Goal: Contribute content: Contribute content

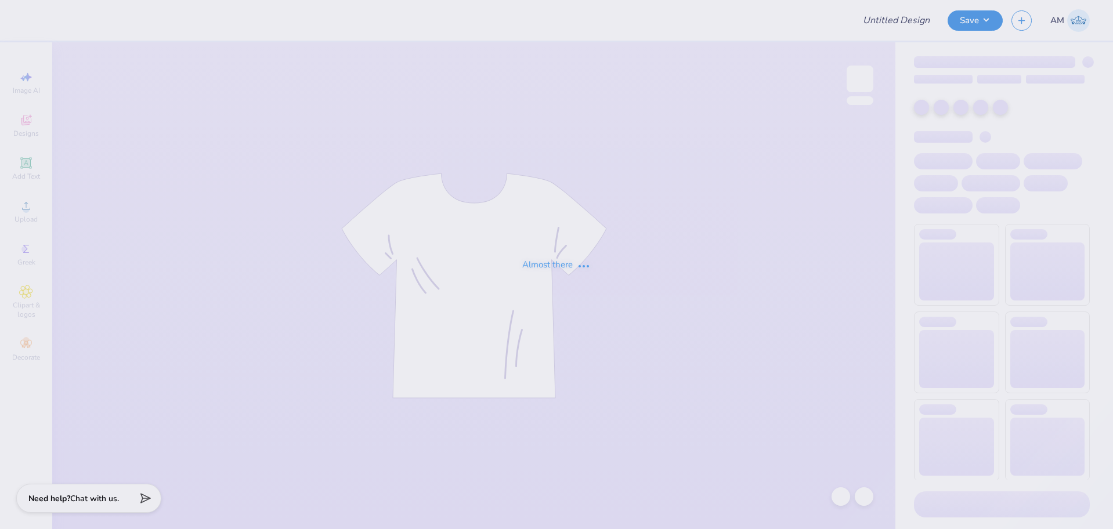
type input "CASA 2025 Pastel Disco"
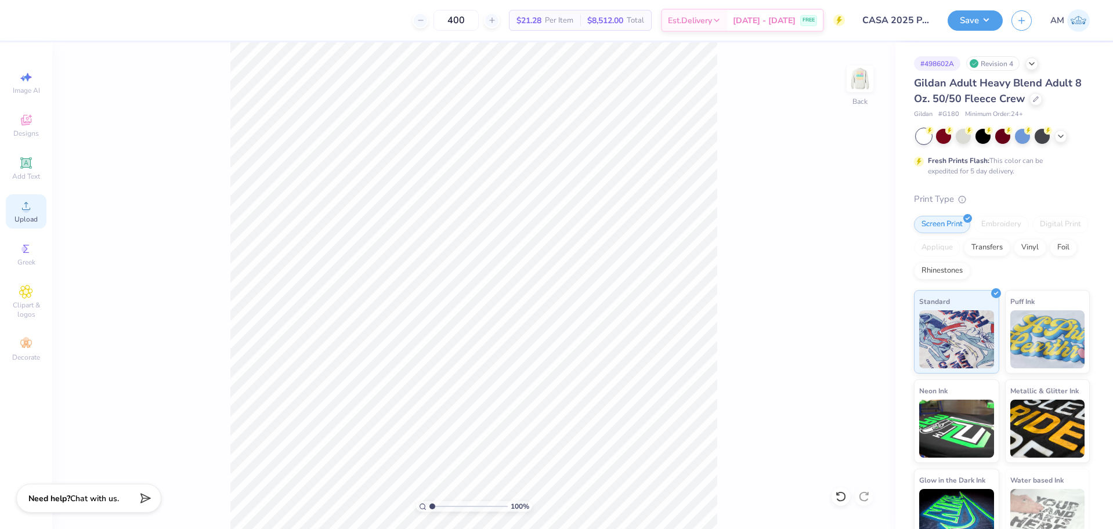
click at [24, 218] on span "Upload" at bounding box center [26, 219] width 23 height 9
click at [845, 230] on input "15.00" at bounding box center [853, 232] width 42 height 16
type input "10.80"
type input "4.35"
click at [843, 272] on input "9.70" at bounding box center [853, 274] width 42 height 16
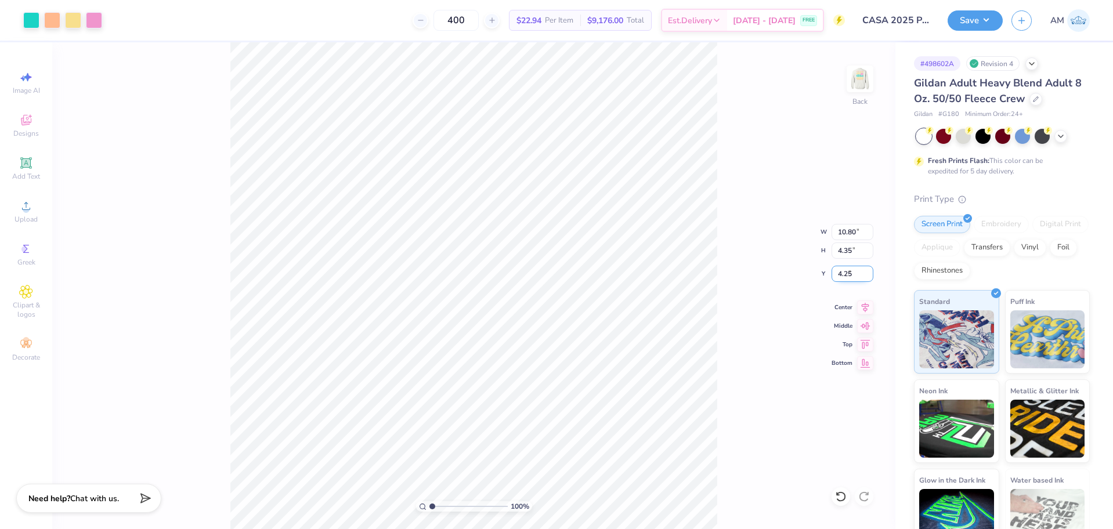
type input "4.25"
click at [865, 308] on icon at bounding box center [865, 306] width 16 height 14
click at [863, 77] on img at bounding box center [860, 79] width 46 height 46
click at [859, 316] on icon at bounding box center [865, 315] width 16 height 14
click at [870, 79] on img at bounding box center [859, 78] width 23 height 23
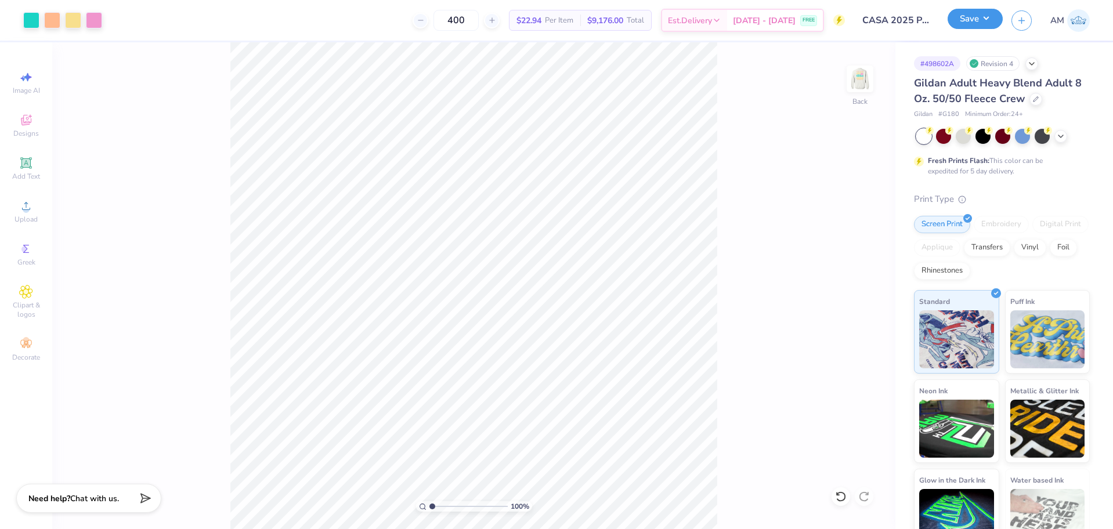
click at [970, 16] on button "Save" at bounding box center [975, 19] width 55 height 20
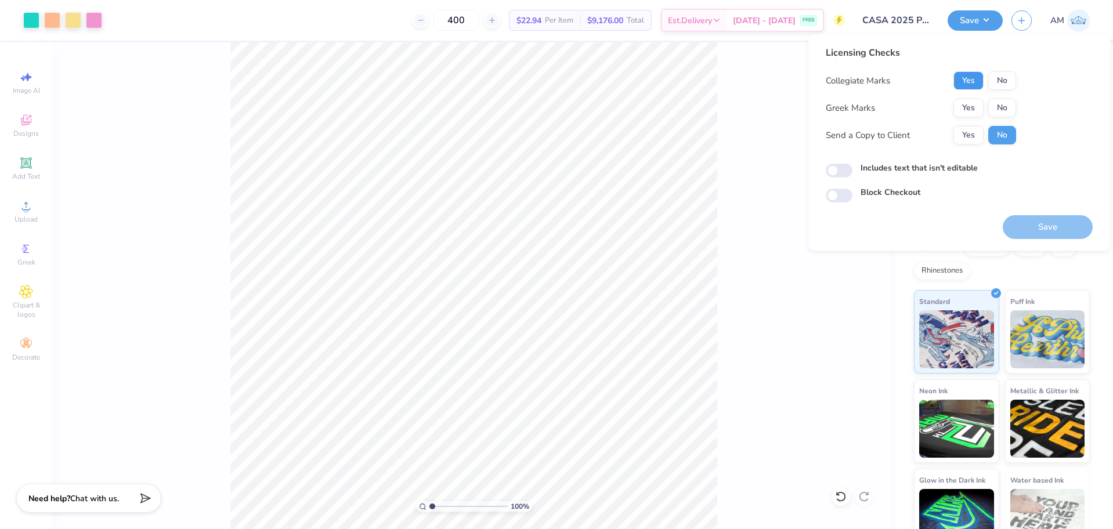
click at [974, 79] on button "Yes" at bounding box center [968, 80] width 30 height 19
click at [965, 114] on button "Yes" at bounding box center [968, 108] width 30 height 19
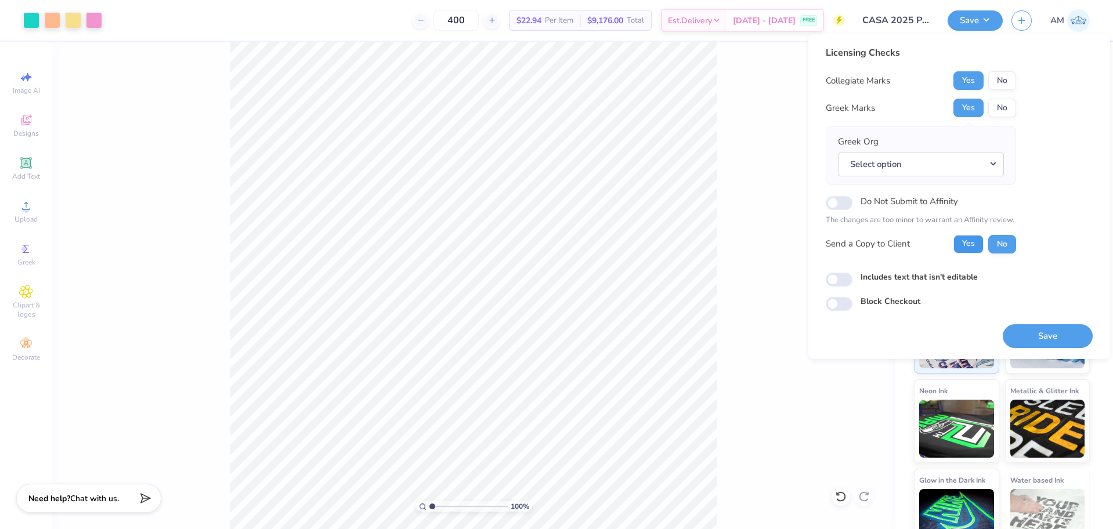
click at [966, 245] on button "Yes" at bounding box center [968, 244] width 30 height 19
click at [841, 280] on input "Includes text that isn't editable" at bounding box center [839, 280] width 27 height 14
checkbox input "true"
click at [876, 168] on button "Select option" at bounding box center [921, 165] width 166 height 24
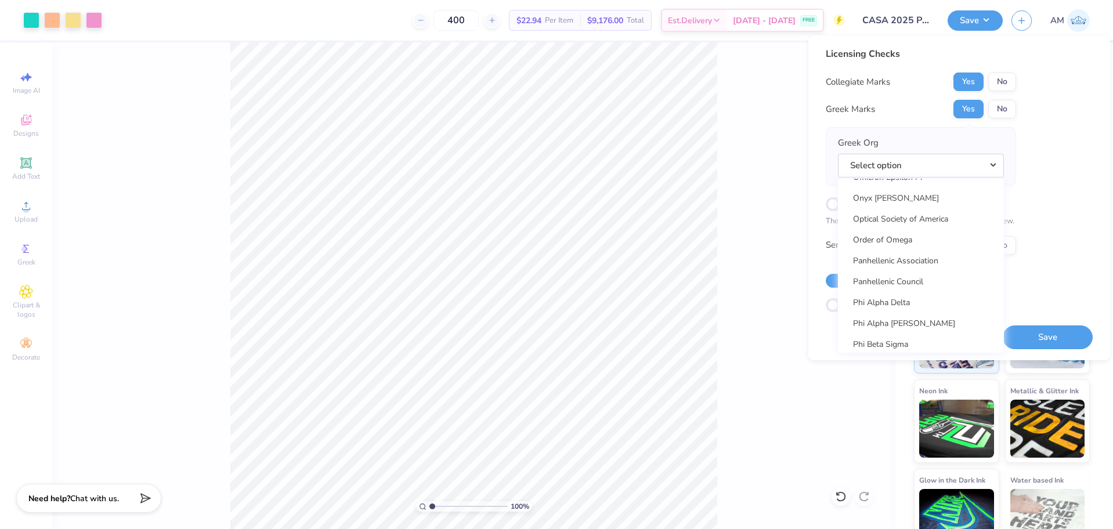
scroll to position [5803, 0]
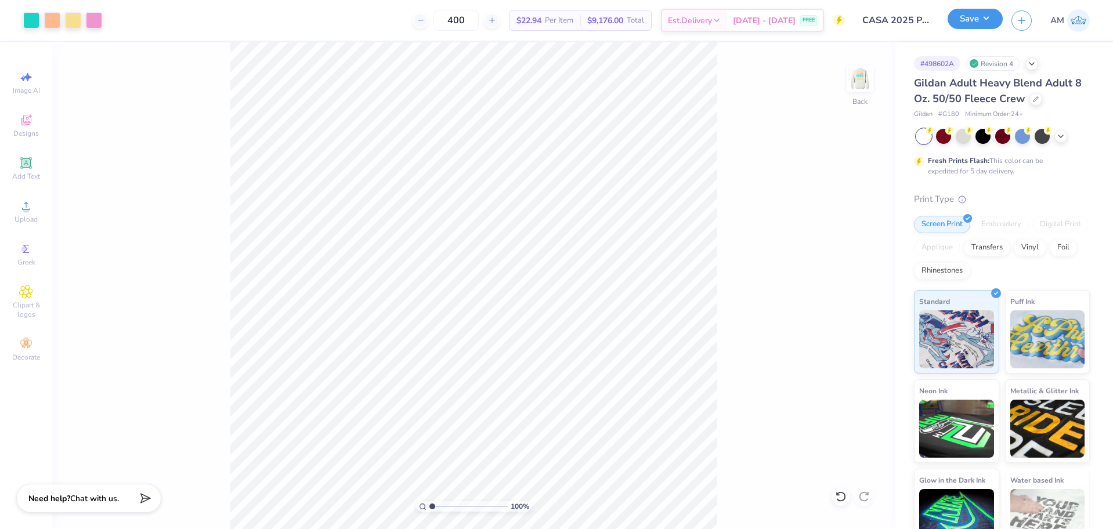
click at [968, 25] on button "Save" at bounding box center [975, 19] width 55 height 20
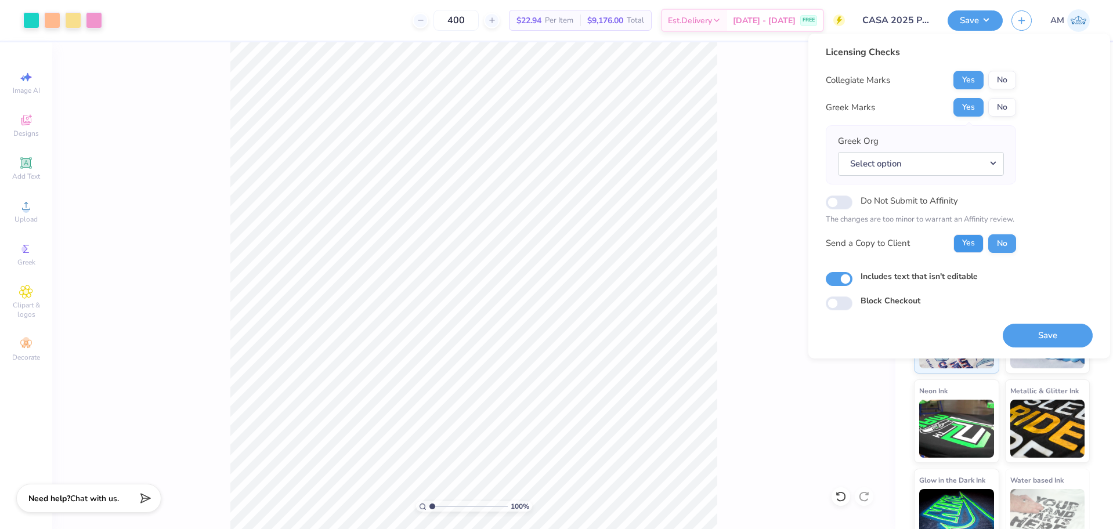
click at [978, 245] on button "Yes" at bounding box center [968, 243] width 30 height 19
click at [928, 175] on button "Select option" at bounding box center [921, 164] width 166 height 24
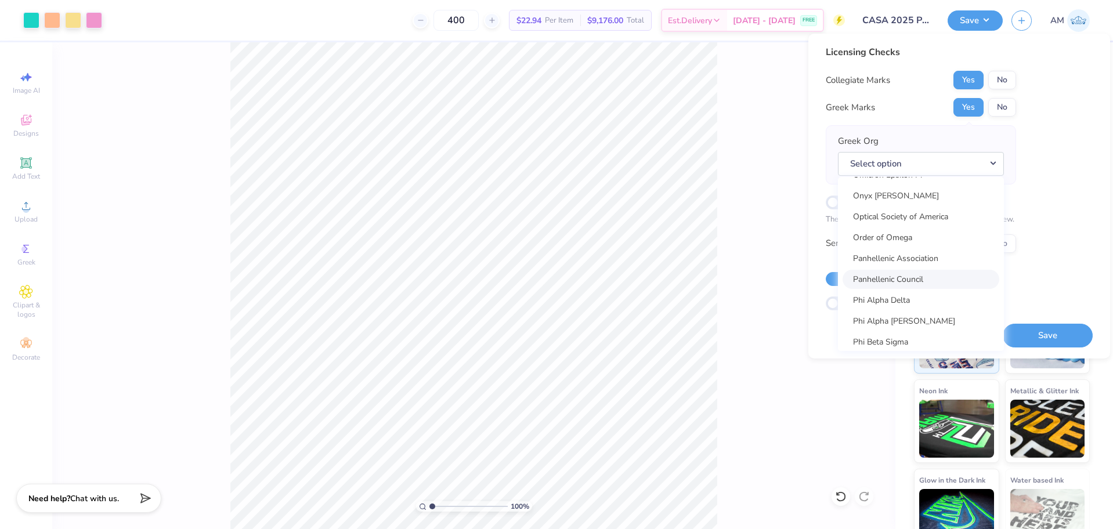
click at [918, 274] on link "Panhellenic Council" at bounding box center [921, 279] width 157 height 19
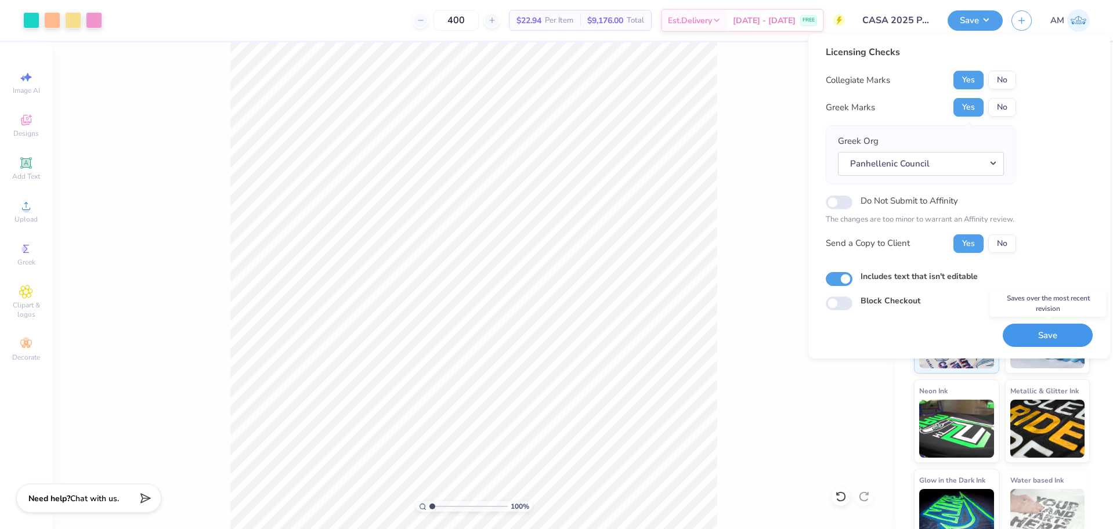
click at [1050, 340] on button "Save" at bounding box center [1048, 336] width 90 height 24
